Goal: Task Accomplishment & Management: Use online tool/utility

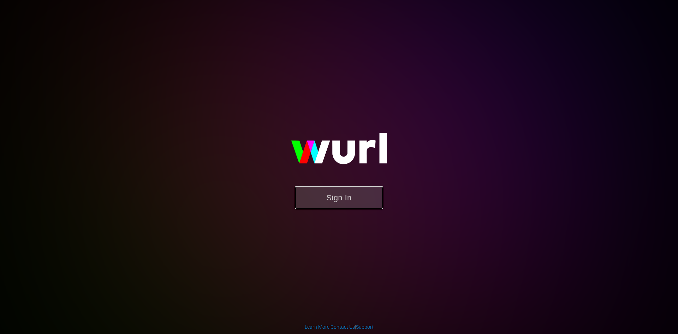
click at [324, 193] on button "Sign In" at bounding box center [339, 197] width 88 height 23
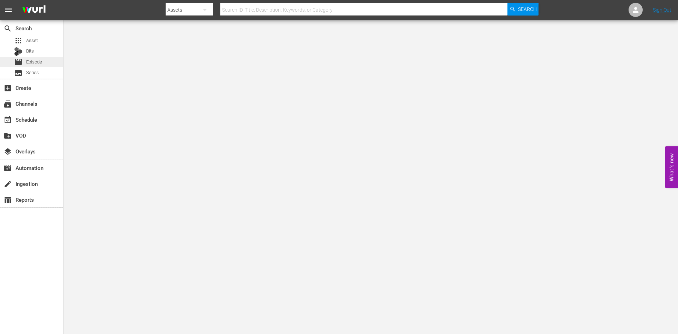
click at [49, 60] on div "movie Episode" at bounding box center [31, 62] width 63 height 10
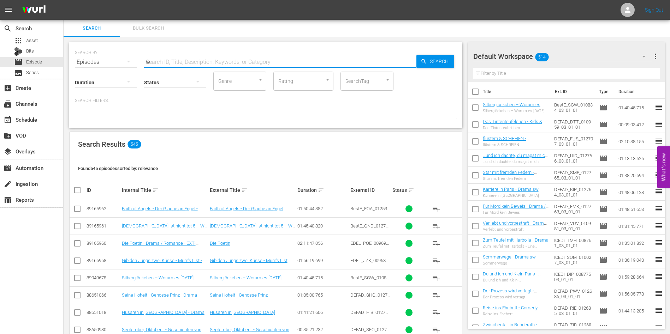
click at [233, 65] on input "w" at bounding box center [280, 62] width 272 height 17
type input "ways"
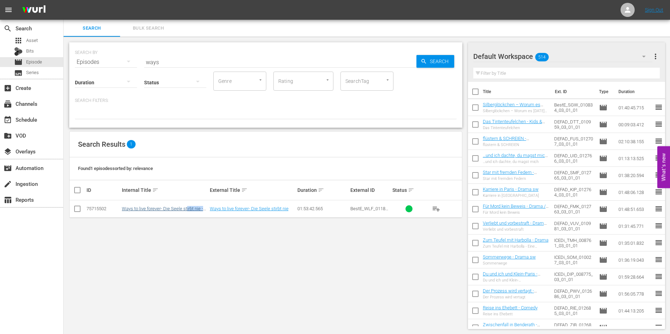
drag, startPoint x: 204, startPoint y: 204, endPoint x: 185, endPoint y: 208, distance: 19.5
click at [185, 208] on td "Ways to live forever- Die Seele stirbt nie - Drama" at bounding box center [165, 209] width 88 height 17
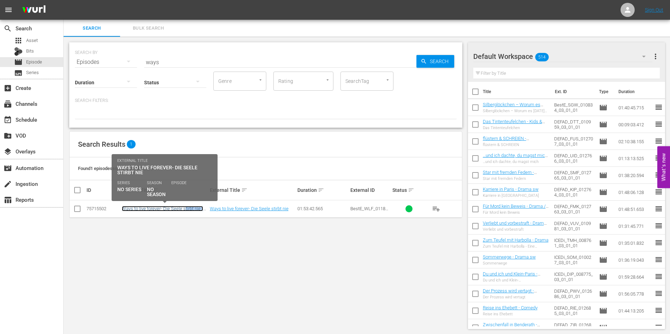
click at [185, 208] on link "Ways to live forever- Die Seele stirbt nie - Drama" at bounding box center [162, 211] width 81 height 11
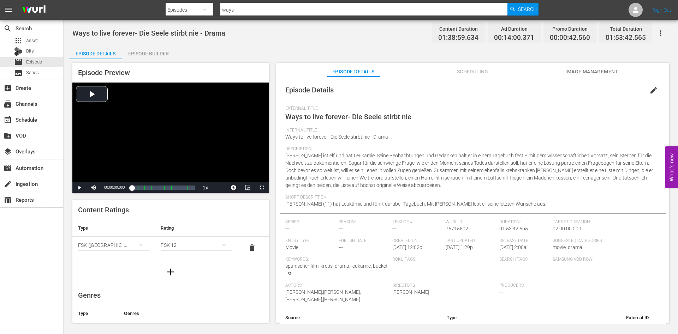
click at [651, 86] on span "edit" at bounding box center [653, 90] width 8 height 8
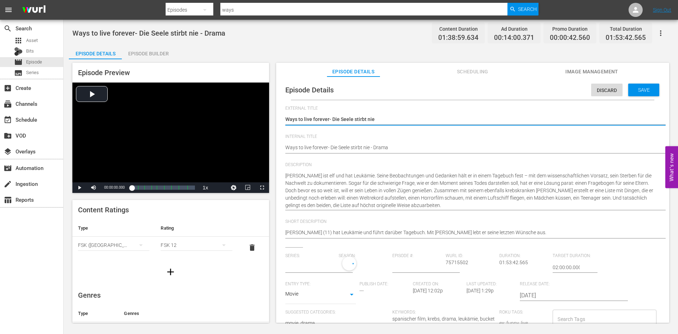
type input "No Series"
drag, startPoint x: 331, startPoint y: 120, endPoint x: 521, endPoint y: 149, distance: 192.6
click at [521, 149] on div "External Title Ways to live forever- Die Seele stirbt nie Ways to live forever-…" at bounding box center [472, 275] width 375 height 338
type textarea "Ways to live forever-"
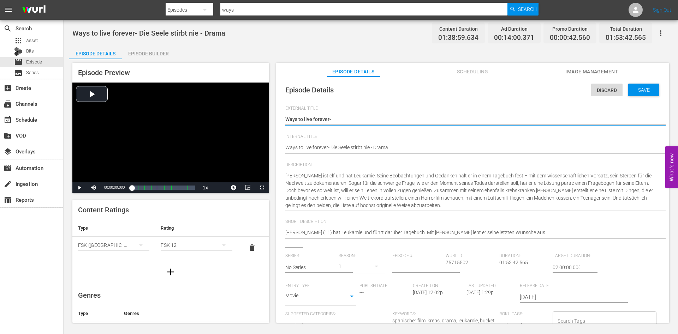
type textarea "Ways to live forever-"
type textarea "Ways to live forever"
